Goal: Information Seeking & Learning: Find specific fact

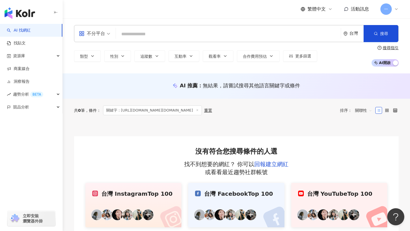
click at [263, 24] on div "不分平台 台灣 搜尋 cdc9ed40-898e-4fe6-8178-73b1e236ed10 薯餅小姐 34,699 追蹤者 搜尋名稱、敘述、貼文含有關鍵字…" at bounding box center [236, 45] width 347 height 55
click at [264, 32] on input "search" at bounding box center [228, 34] width 220 height 11
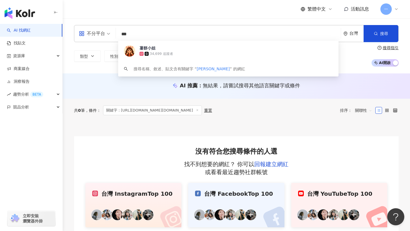
type input "***"
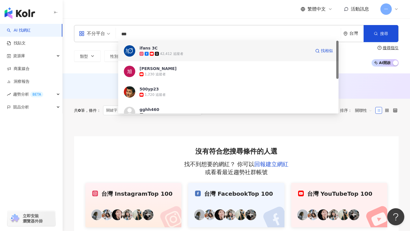
click at [231, 49] on span "ifans 3C" at bounding box center [224, 48] width 171 height 6
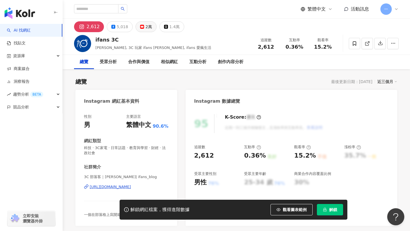
click at [147, 26] on div "2萬" at bounding box center [148, 27] width 7 height 8
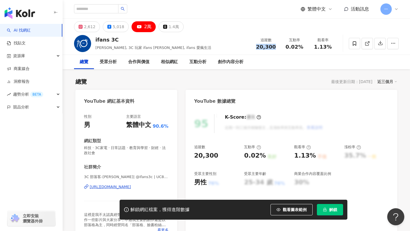
drag, startPoint x: 257, startPoint y: 48, endPoint x: 276, endPoint y: 48, distance: 19.1
click at [276, 48] on div "20,300" at bounding box center [266, 47] width 22 height 6
copy span "20,300"
